Goal: Transaction & Acquisition: Purchase product/service

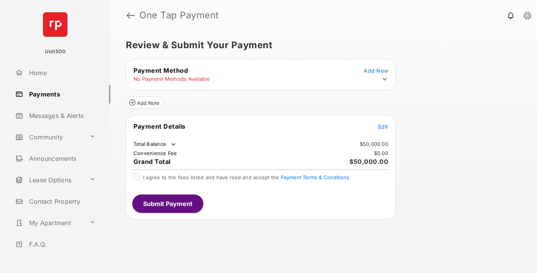
click at [383, 127] on span "Edit" at bounding box center [383, 127] width 10 height 7
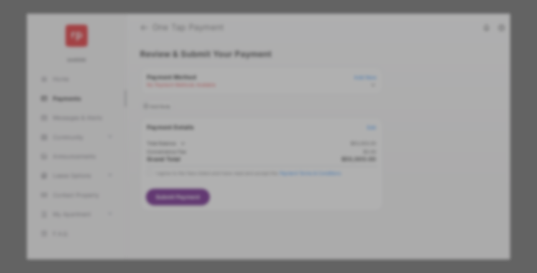
click at [254, 148] on div "Other Amount" at bounding box center [254, 154] width 124 height 13
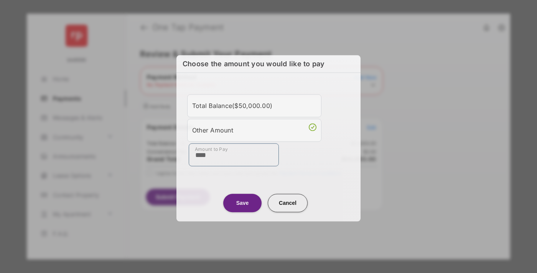
type input "****"
click at [242, 201] on button "Save" at bounding box center [242, 203] width 38 height 18
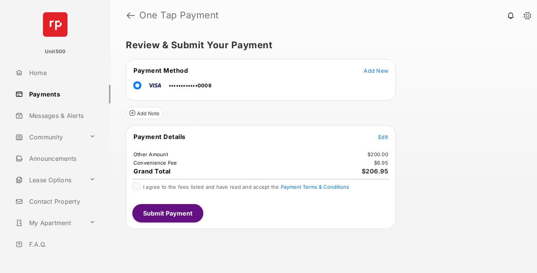
click at [383, 137] on span "Edit" at bounding box center [383, 137] width 10 height 7
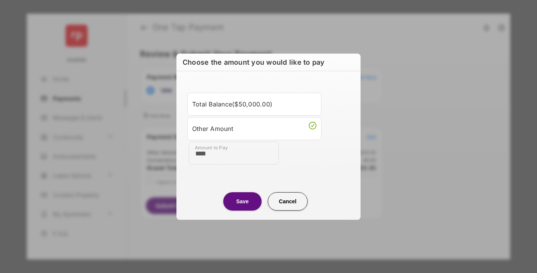
click at [242, 201] on button "Save" at bounding box center [242, 202] width 38 height 18
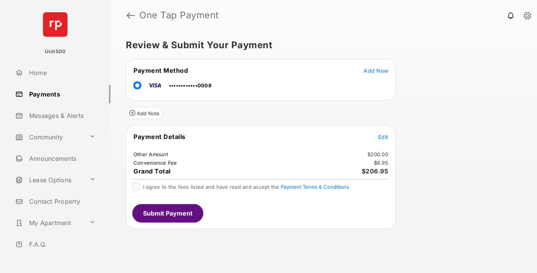
click at [167, 213] on button "Submit Payment" at bounding box center [167, 213] width 71 height 18
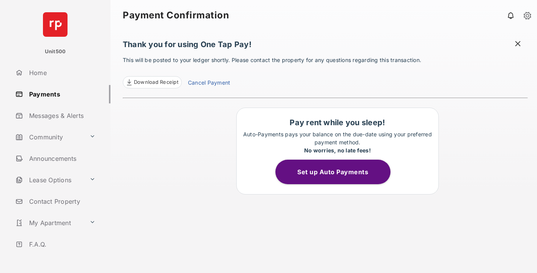
click at [518, 44] on span at bounding box center [518, 45] width 8 height 10
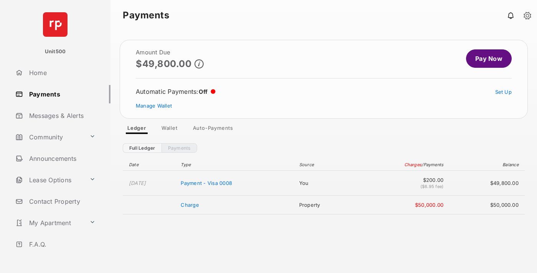
click at [154, 106] on link "Manage Wallet" at bounding box center [154, 106] width 36 height 6
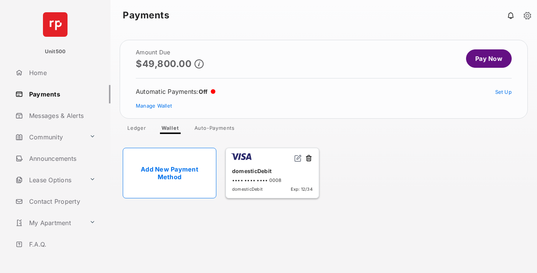
click at [309, 159] on button at bounding box center [309, 159] width 8 height 9
